Goal: Browse casually: Explore the website without a specific task or goal

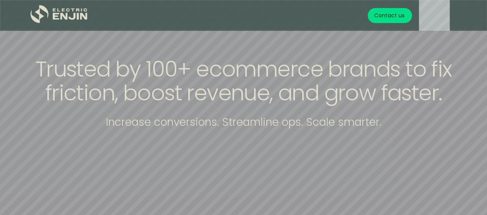
click at [5, 73] on div "Trusted by 100+ ecommerce brands to fix friction, boost revenue, and grow faste…" at bounding box center [243, 107] width 487 height 100
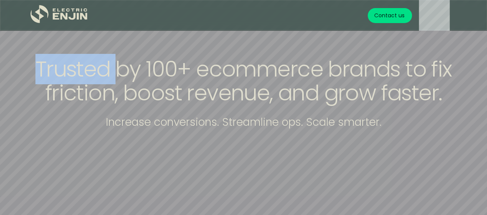
click at [5, 73] on div "Trusted by 100+ ecommerce brands to fix friction, boost revenue, and grow faste…" at bounding box center [243, 107] width 487 height 100
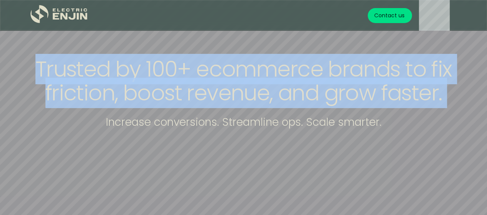
click at [5, 73] on div "Trusted by 100+ ecommerce brands to fix friction, boost revenue, and grow faste…" at bounding box center [243, 107] width 487 height 100
click at [20, 61] on div "Trusted by 100+ ecommerce brands to fix friction, boost revenue, and grow faste…" at bounding box center [243, 107] width 487 height 100
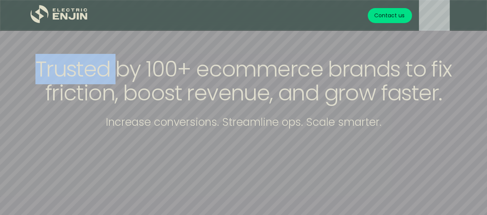
click at [20, 61] on div "Trusted by 100+ ecommerce brands to fix friction, boost revenue, and grow faste…" at bounding box center [243, 107] width 487 height 100
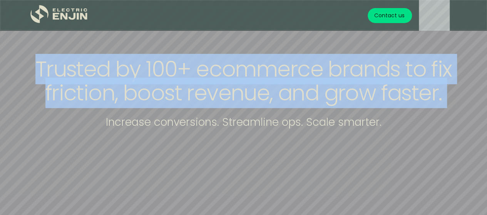
click at [20, 61] on div "Trusted by 100+ ecommerce brands to fix friction, boost revenue, and grow faste…" at bounding box center [243, 107] width 487 height 100
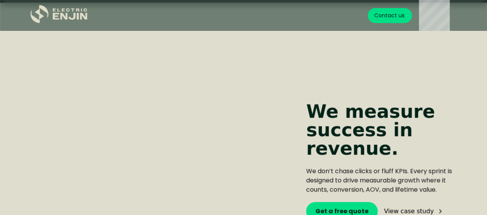
scroll to position [193, 0]
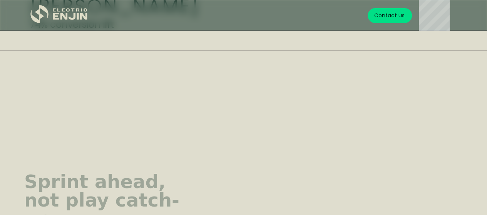
scroll to position [462, 0]
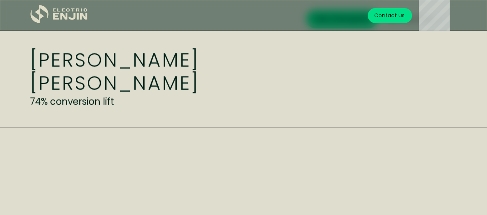
drag, startPoint x: 0, startPoint y: 87, endPoint x: 0, endPoint y: 93, distance: 5.4
click at [146, 107] on div "[PERSON_NAME] [PERSON_NAME] 74% conversion lift" at bounding box center [162, 79] width 264 height 60
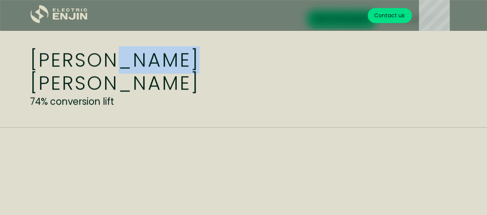
click at [146, 107] on div "[PERSON_NAME] [PERSON_NAME] 74% conversion lift" at bounding box center [162, 79] width 264 height 60
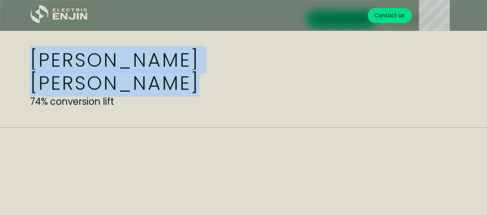
click at [146, 106] on div "[PERSON_NAME] [PERSON_NAME] 74% conversion lift" at bounding box center [162, 79] width 264 height 60
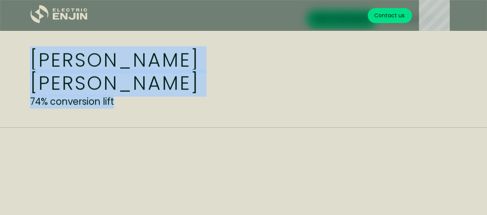
drag, startPoint x: 17, startPoint y: 85, endPoint x: 34, endPoint y: 82, distance: 17.9
copy div "[PERSON_NAME] [PERSON_NAME] 74% conversion lift"
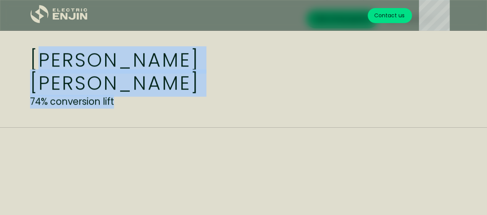
drag, startPoint x: 116, startPoint y: 103, endPoint x: 33, endPoint y: 94, distance: 83.7
click at [33, 94] on div "[PERSON_NAME] [PERSON_NAME] 74% conversion lift" at bounding box center [162, 79] width 264 height 60
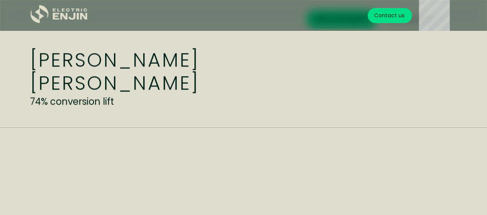
drag, startPoint x: 188, startPoint y: 118, endPoint x: 186, endPoint y: 150, distance: 32.0
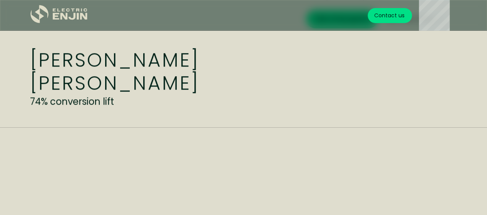
click at [144, 101] on div "[PERSON_NAME] [PERSON_NAME] 74% conversion lift" at bounding box center [162, 79] width 264 height 60
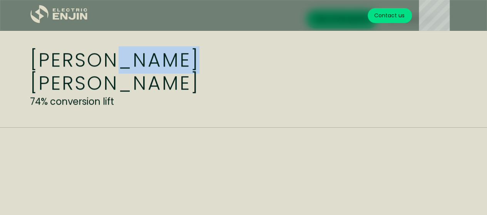
click at [144, 101] on div "[PERSON_NAME] [PERSON_NAME] 74% conversion lift" at bounding box center [162, 79] width 264 height 60
click at [146, 100] on div "[PERSON_NAME] [PERSON_NAME] 74% conversion lift" at bounding box center [162, 79] width 264 height 60
click at [152, 104] on div "[PERSON_NAME] [PERSON_NAME] 74% conversion lift" at bounding box center [162, 79] width 264 height 60
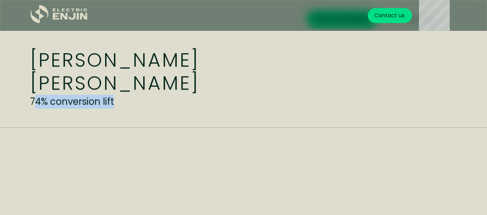
drag, startPoint x: 29, startPoint y: 101, endPoint x: 35, endPoint y: 101, distance: 6.2
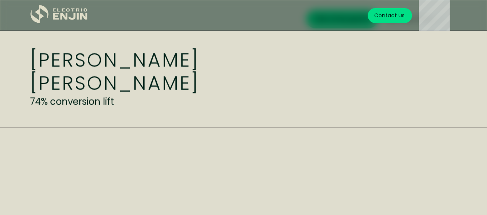
click at [31, 101] on em "74% conversion lift" at bounding box center [72, 101] width 84 height 13
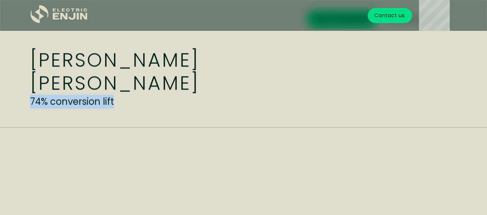
drag, startPoint x: 31, startPoint y: 101, endPoint x: 115, endPoint y: 100, distance: 83.6
click at [115, 100] on div "[PERSON_NAME] [PERSON_NAME] 74% conversion lift" at bounding box center [162, 79] width 264 height 60
click at [117, 99] on div "[PERSON_NAME] [PERSON_NAME] 74% conversion lift" at bounding box center [162, 79] width 264 height 60
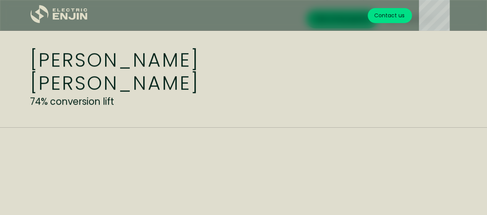
drag, startPoint x: 29, startPoint y: 87, endPoint x: 187, endPoint y: 107, distance: 159.2
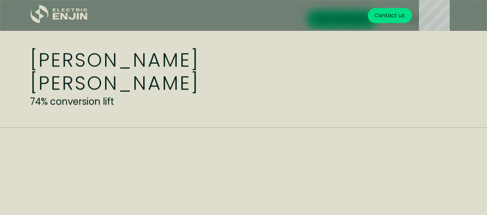
click at [136, 102] on div "[PERSON_NAME] [PERSON_NAME] 74% conversion lift" at bounding box center [162, 79] width 264 height 60
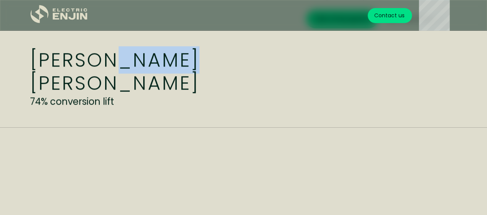
click at [136, 102] on div "[PERSON_NAME] [PERSON_NAME] 74% conversion lift" at bounding box center [162, 79] width 264 height 60
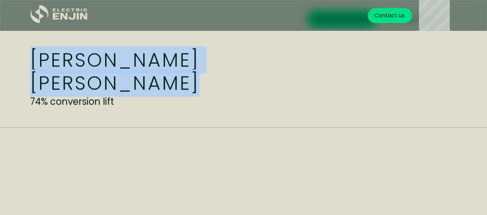
click at [137, 102] on div "[PERSON_NAME] [PERSON_NAME] 74% conversion lift" at bounding box center [162, 79] width 264 height 60
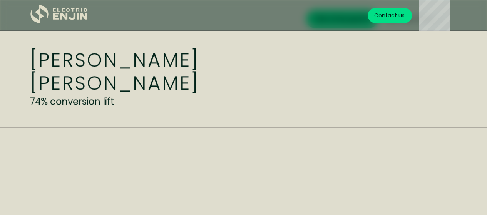
click at [117, 103] on div "[PERSON_NAME] [PERSON_NAME] 74% conversion lift" at bounding box center [162, 79] width 264 height 60
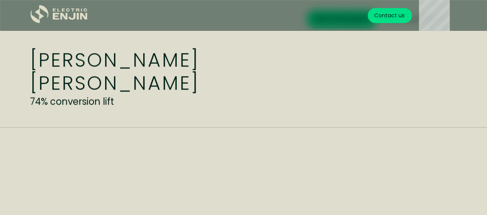
click at [117, 103] on div "[PERSON_NAME] [PERSON_NAME] 74% conversion lift" at bounding box center [162, 79] width 264 height 60
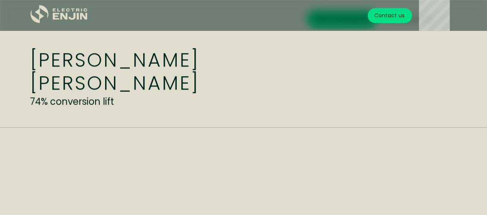
click at [117, 103] on div "[PERSON_NAME] [PERSON_NAME] 74% conversion lift" at bounding box center [162, 79] width 264 height 60
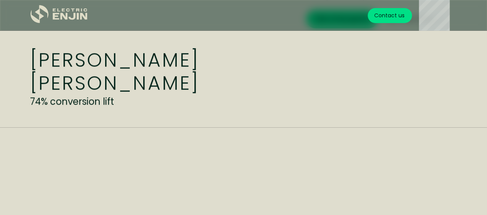
click at [117, 103] on div "[PERSON_NAME] [PERSON_NAME] 74% conversion lift" at bounding box center [162, 79] width 264 height 60
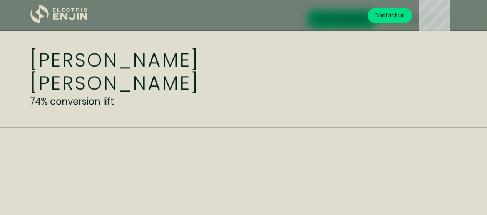
click at [117, 103] on div "[PERSON_NAME] [PERSON_NAME] 74% conversion lift" at bounding box center [162, 79] width 264 height 60
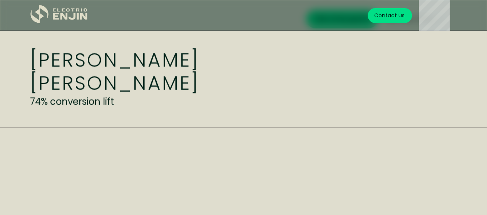
click at [117, 103] on div "[PERSON_NAME] [PERSON_NAME] 74% conversion lift" at bounding box center [162, 79] width 264 height 60
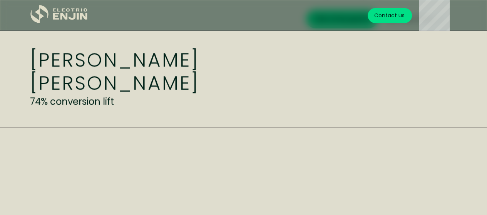
click at [117, 103] on div "[PERSON_NAME] [PERSON_NAME] 74% conversion lift" at bounding box center [162, 79] width 264 height 60
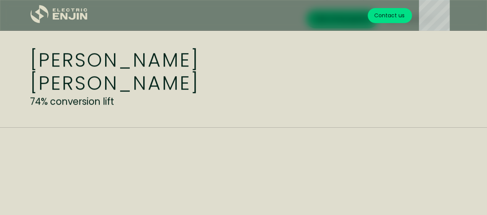
click at [117, 103] on div "[PERSON_NAME] [PERSON_NAME] 74% conversion lift" at bounding box center [162, 79] width 264 height 60
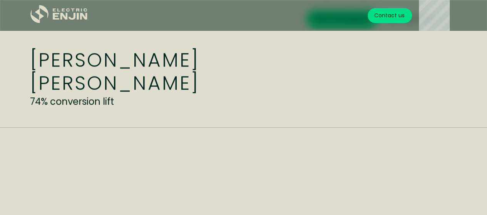
click at [117, 103] on div "[PERSON_NAME] [PERSON_NAME] 74% conversion lift" at bounding box center [162, 79] width 264 height 60
